Goal: Transaction & Acquisition: Obtain resource

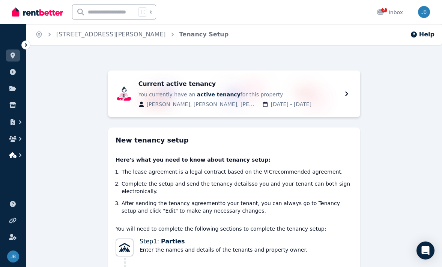
click at [18, 153] on icon "button" at bounding box center [21, 156] width 8 height 8
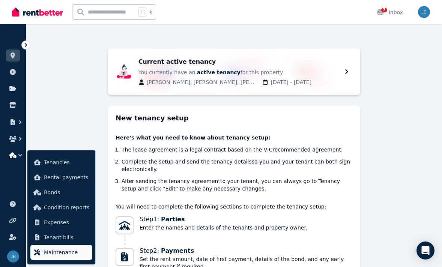
scroll to position [26, 0]
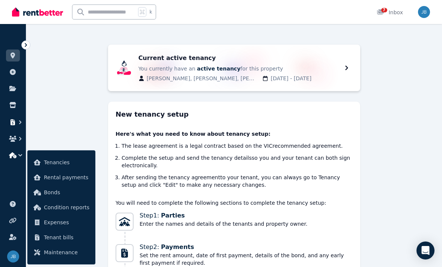
click at [20, 120] on icon "button" at bounding box center [21, 123] width 8 height 8
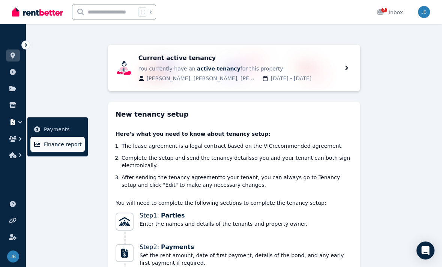
click at [38, 142] on icon at bounding box center [37, 144] width 8 height 6
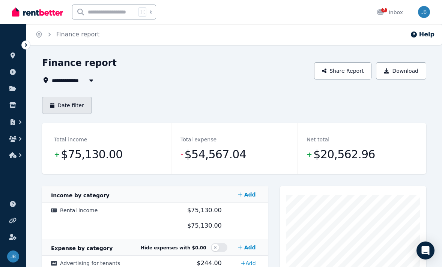
click at [76, 102] on button "Date filter" at bounding box center [67, 105] width 50 height 17
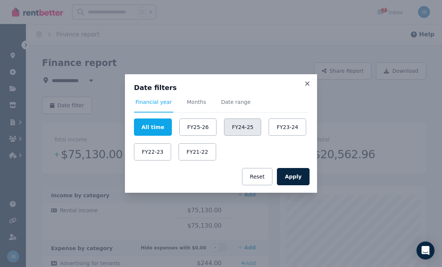
click at [238, 128] on button "FY24-25" at bounding box center [242, 127] width 37 height 17
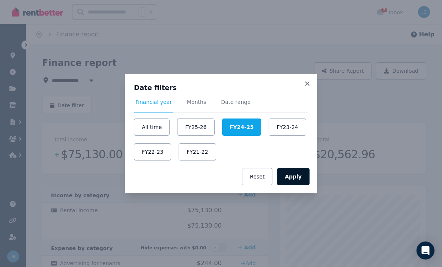
click at [292, 175] on button "Apply" at bounding box center [293, 176] width 33 height 17
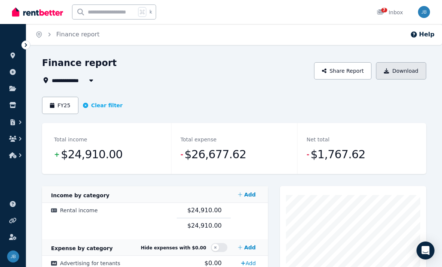
click at [392, 74] on button "Download" at bounding box center [401, 70] width 50 height 17
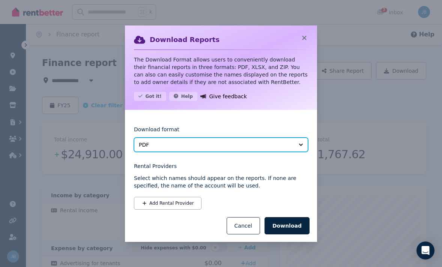
click at [184, 146] on span "PDF" at bounding box center [216, 145] width 154 height 8
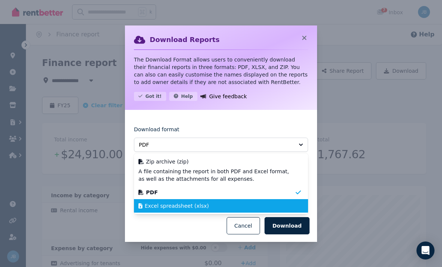
click at [169, 203] on span "Excel spreadsheet (xlsx)" at bounding box center [177, 206] width 64 height 8
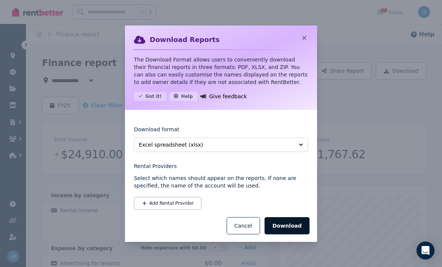
click at [286, 232] on button "Download" at bounding box center [287, 225] width 45 height 17
